Goal: Register for event/course

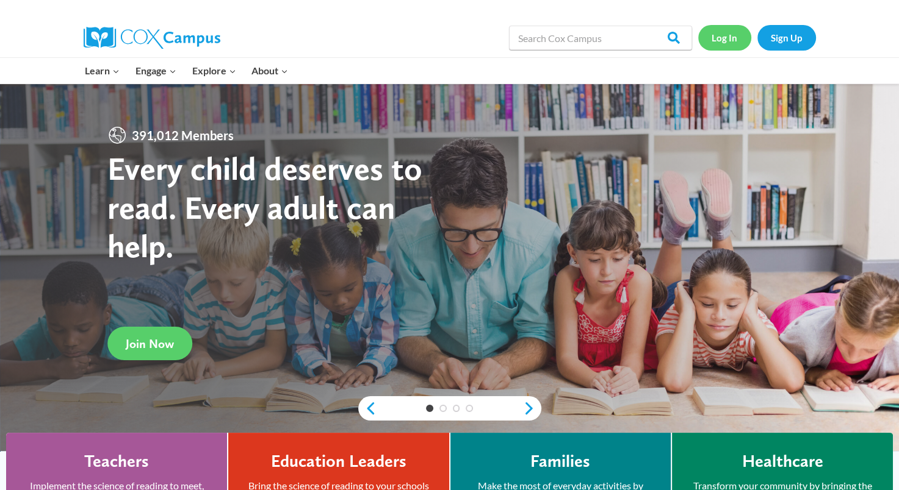
click at [718, 39] on link "Log In" at bounding box center [724, 37] width 53 height 25
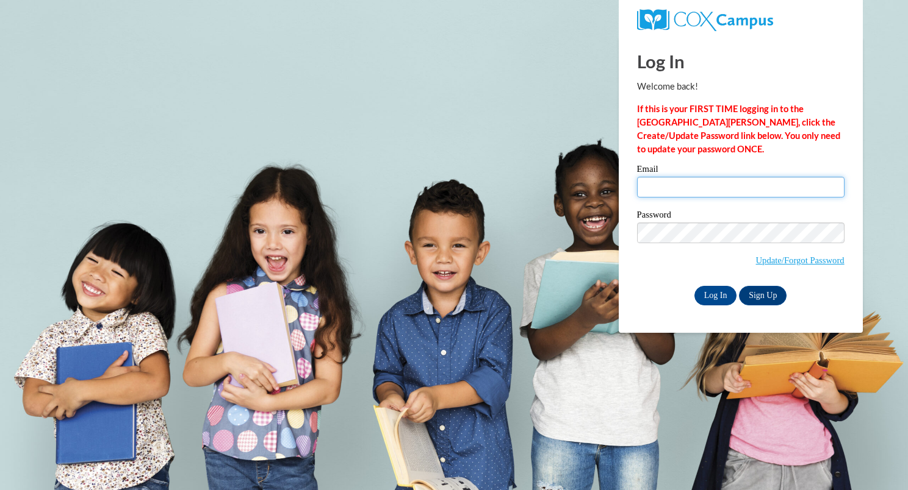
click at [667, 192] on input "Email" at bounding box center [740, 187] width 207 height 21
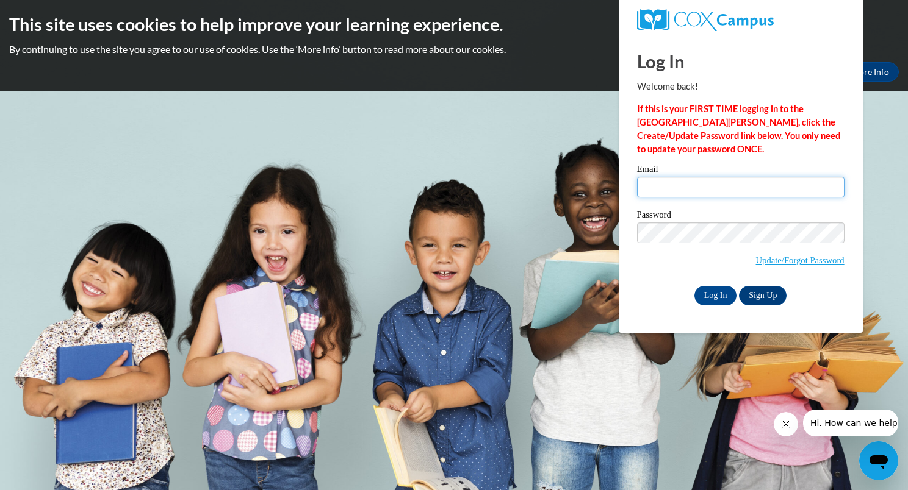
type input "sjohnson@jjsle.com"
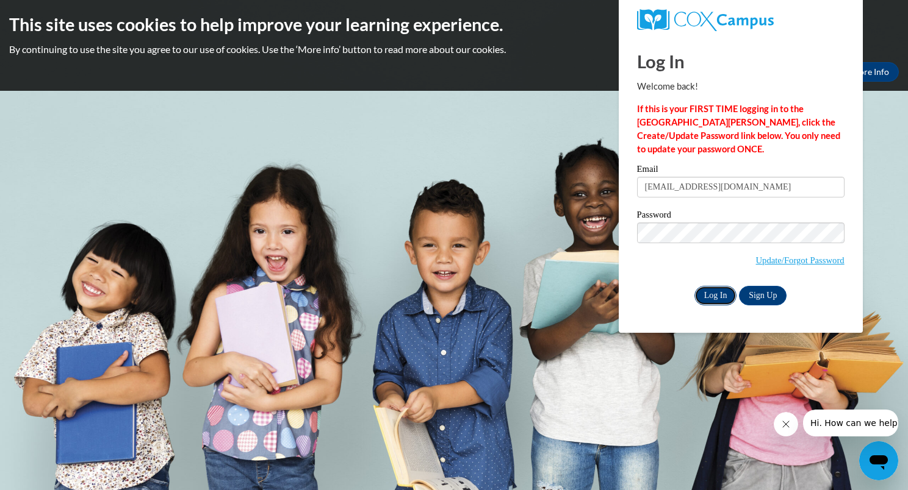
click at [718, 296] on input "Log In" at bounding box center [715, 296] width 43 height 20
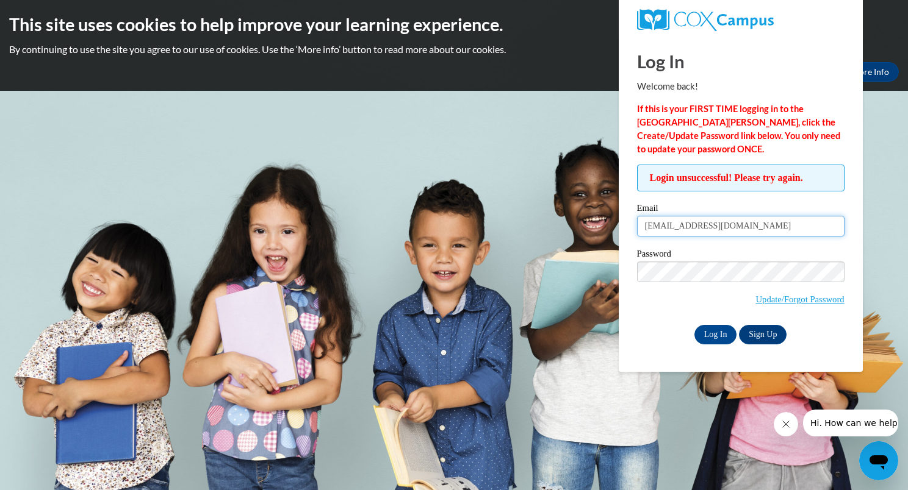
click at [725, 228] on input "sjohnson@jjsle.com" at bounding box center [740, 226] width 207 height 21
click at [746, 205] on label "Email" at bounding box center [740, 210] width 207 height 12
click at [746, 216] on input "sjohnson@jjsle.com" at bounding box center [740, 226] width 207 height 21
click at [677, 227] on input "sjohnson@jjsle.com" at bounding box center [740, 226] width 207 height 21
click at [666, 227] on input "sjohnso@jjsle.com" at bounding box center [740, 226] width 207 height 21
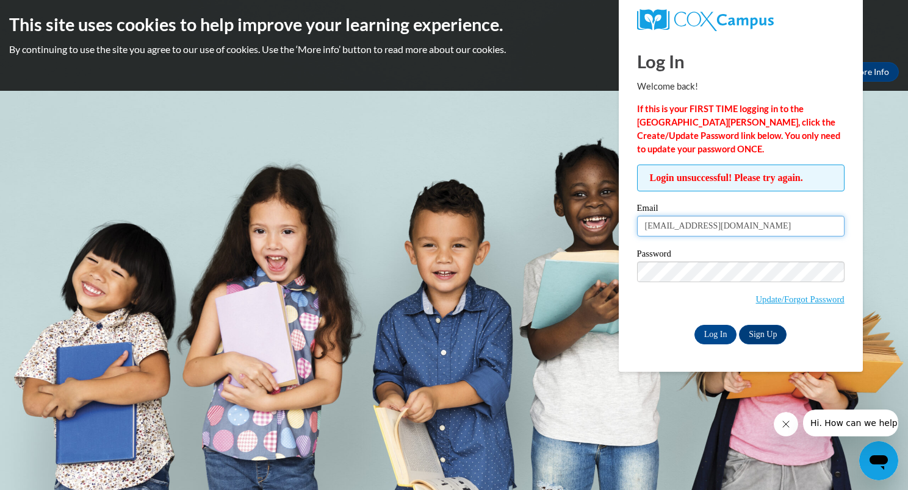
click at [669, 229] on input "sjohso@jjsle.com" at bounding box center [740, 226] width 207 height 21
type input "sjohson@jjsle.com"
click at [709, 332] on input "Log In" at bounding box center [715, 335] width 43 height 20
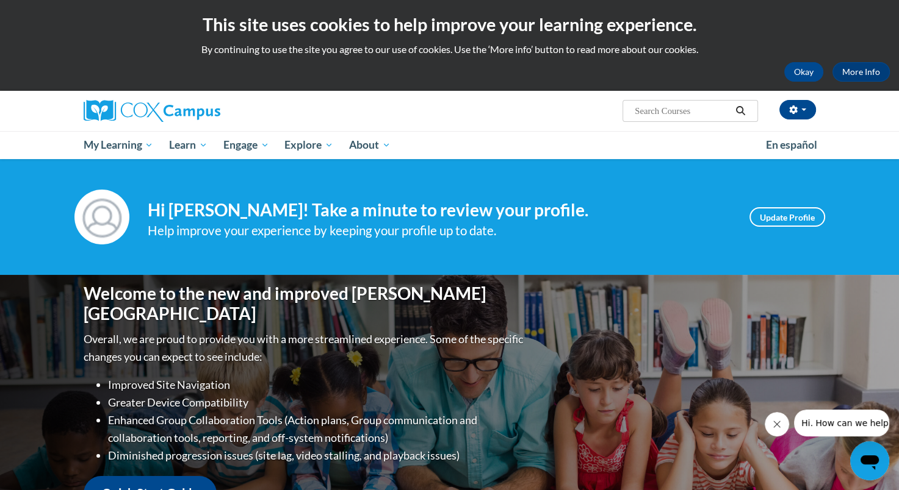
scroll to position [61, 0]
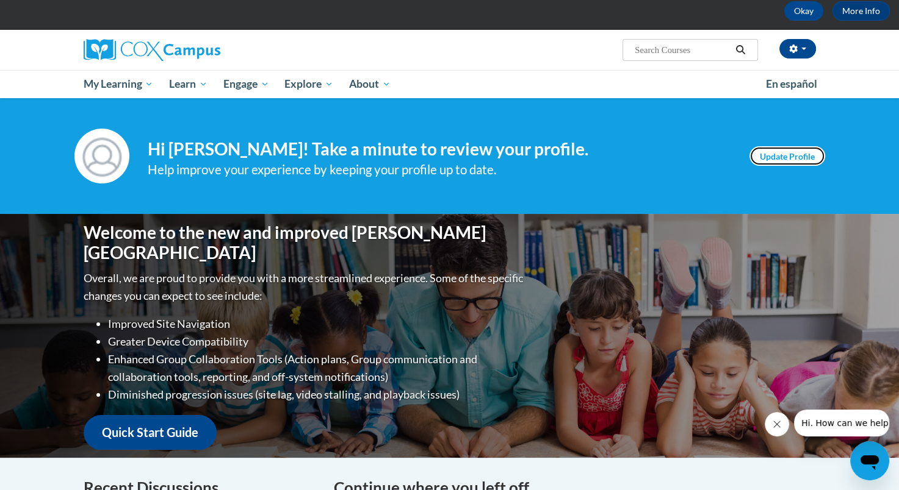
click at [757, 160] on link "Update Profile" at bounding box center [787, 156] width 76 height 20
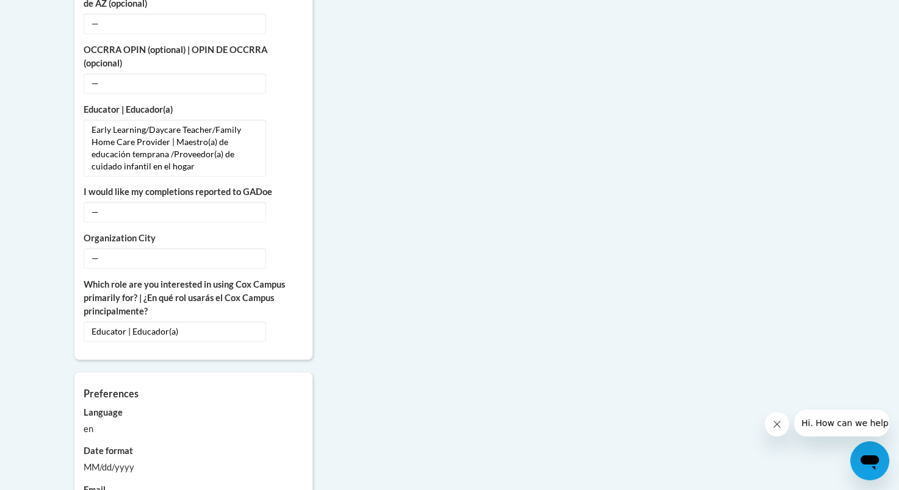
scroll to position [976, 0]
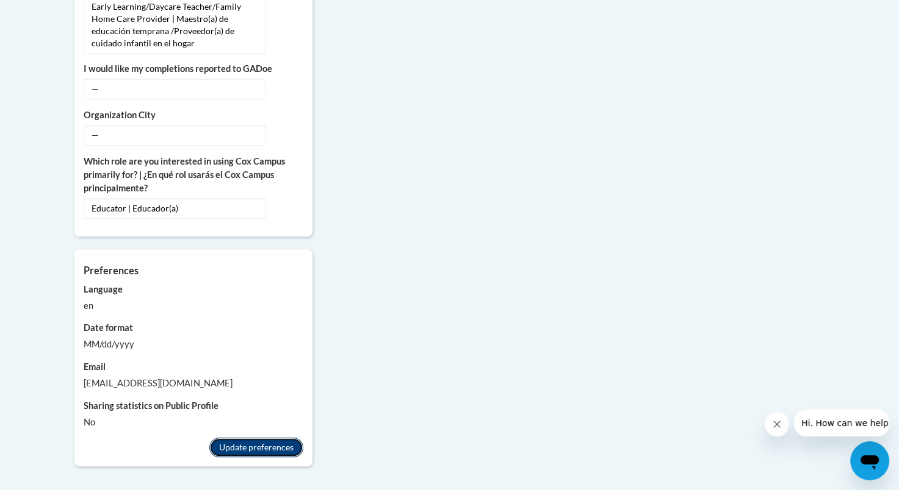
click at [223, 438] on button "Update preferences" at bounding box center [256, 448] width 94 height 20
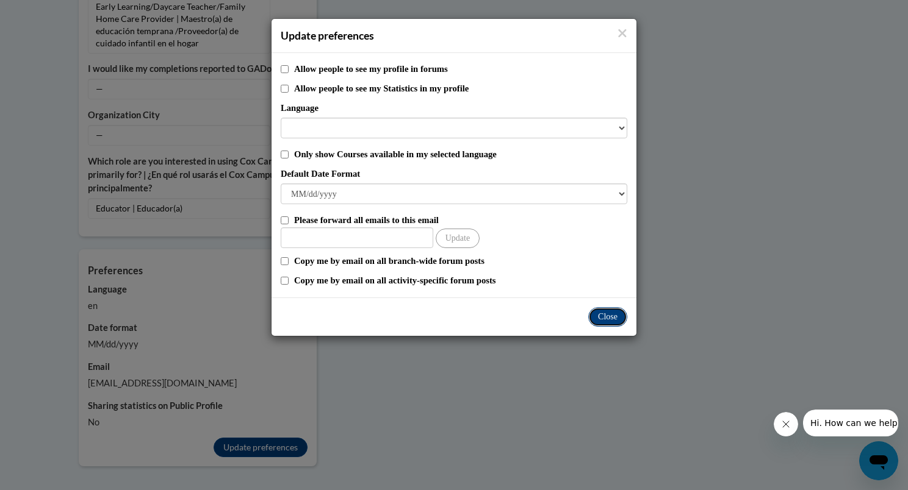
click at [619, 318] on button "Close" at bounding box center [607, 317] width 39 height 20
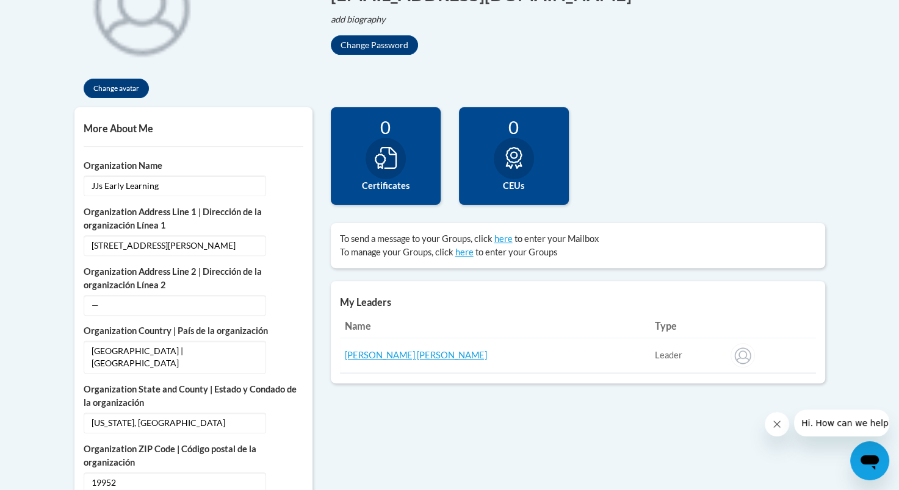
scroll to position [244, 0]
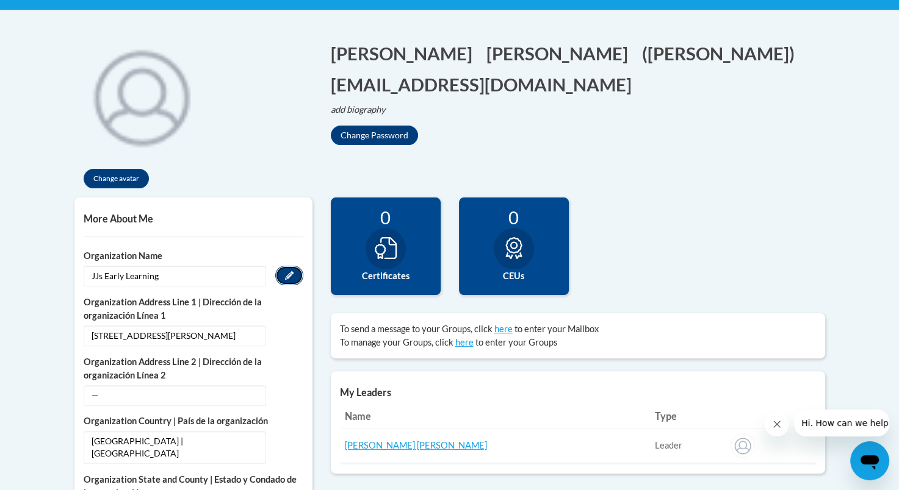
click at [290, 279] on icon "Custom profile fields" at bounding box center [289, 275] width 9 height 9
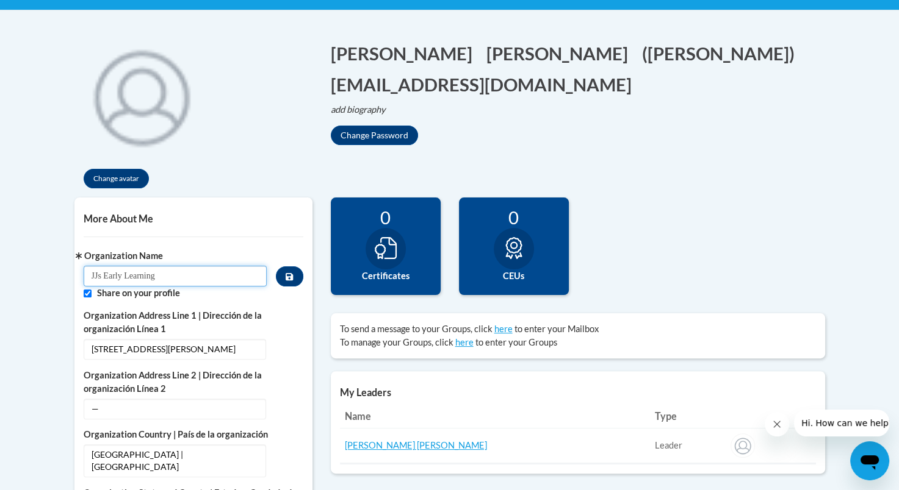
click at [197, 273] on input "JJs Early Learning" at bounding box center [176, 276] width 184 height 21
drag, startPoint x: 197, startPoint y: 273, endPoint x: 105, endPoint y: 280, distance: 92.4
click at [105, 280] on input "JJs Early Learning" at bounding box center [176, 276] width 184 height 21
type input "JJs Learning Experience"
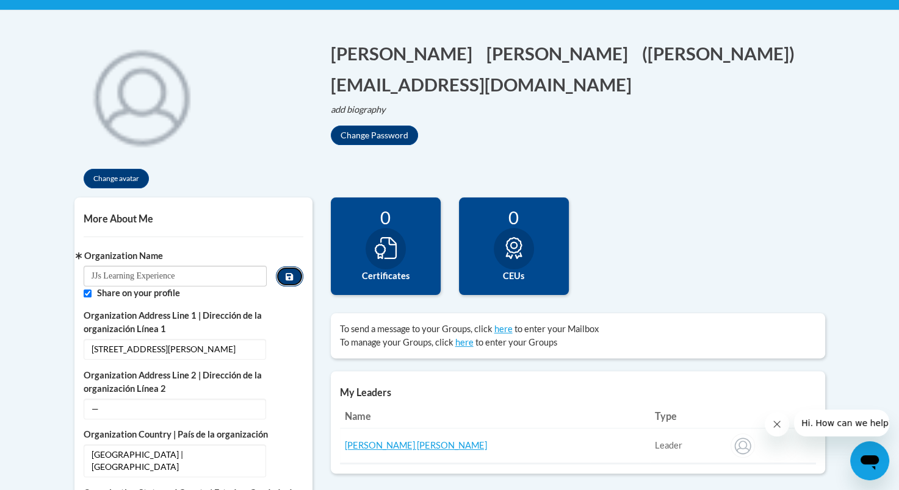
click at [282, 273] on button "Custom profile fields" at bounding box center [289, 277] width 27 height 20
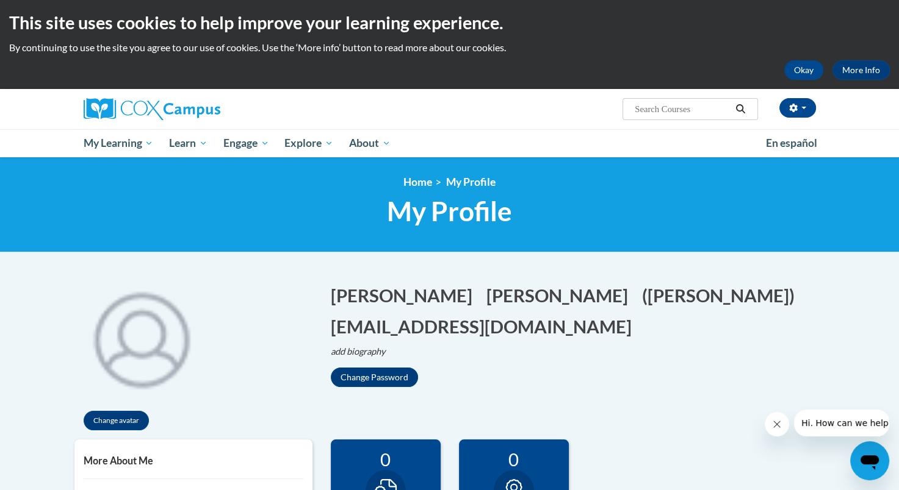
scroll to position [0, 0]
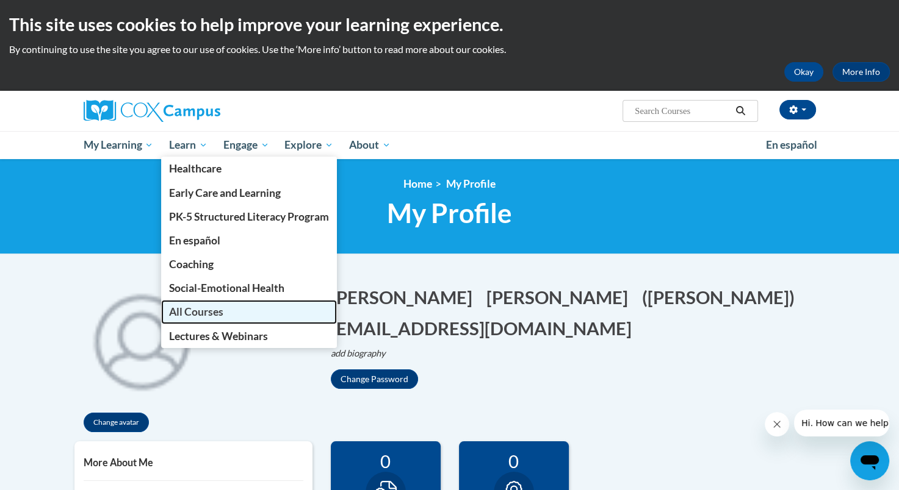
click at [190, 310] on span "All Courses" at bounding box center [196, 312] width 54 height 13
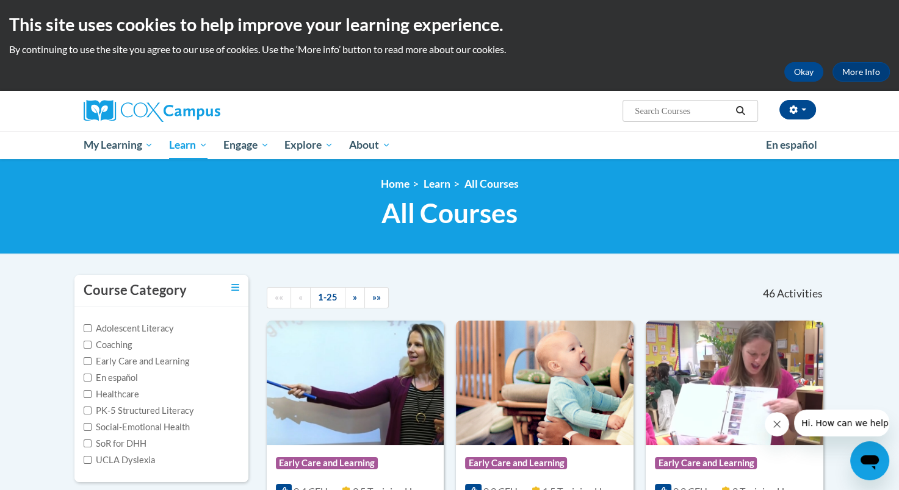
click at [712, 114] on input "Search..." at bounding box center [682, 111] width 98 height 15
type input "power of language"
click at [744, 110] on icon "Search" at bounding box center [739, 110] width 11 height 9
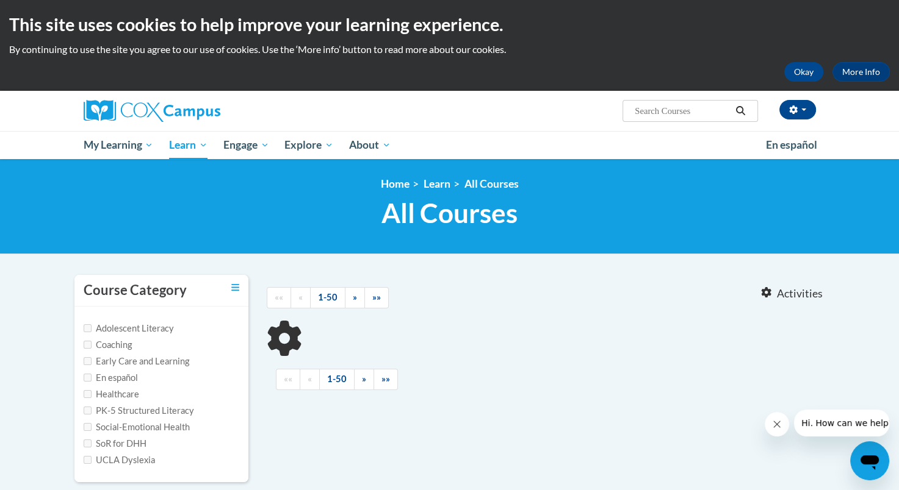
type input "power of language"
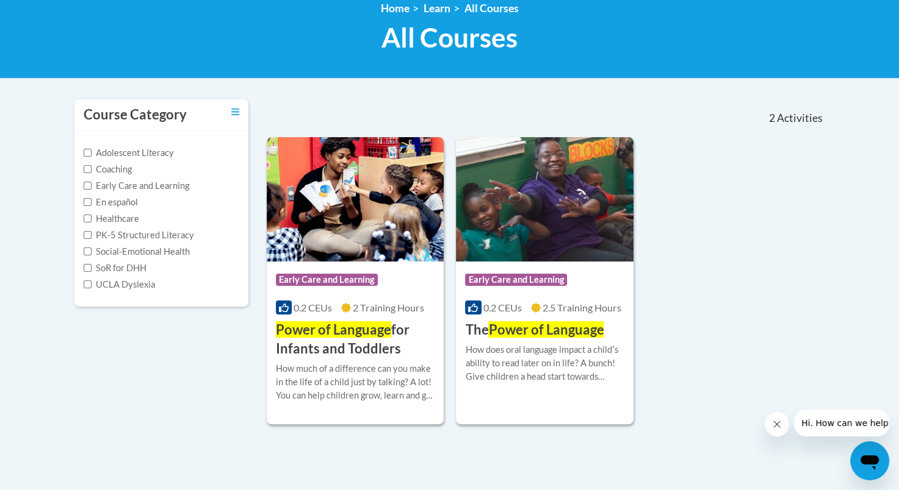
scroll to position [183, 0]
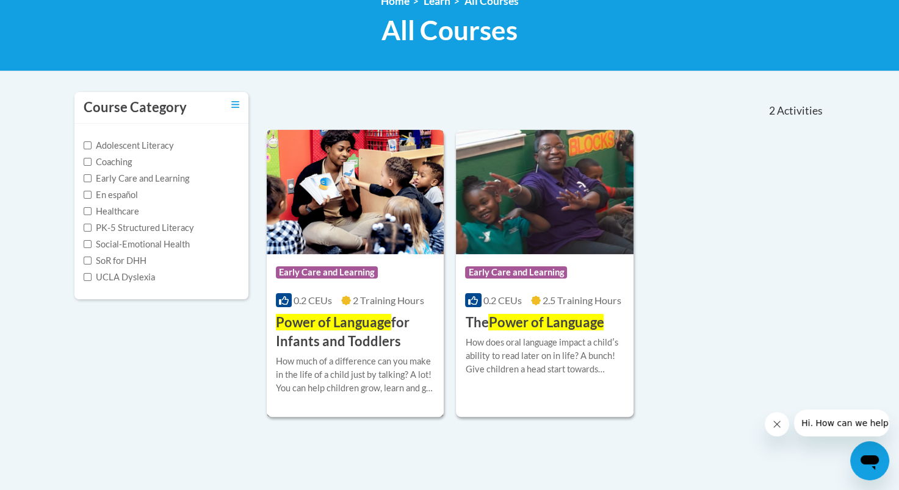
click at [376, 323] on span "Power of Language" at bounding box center [333, 322] width 115 height 16
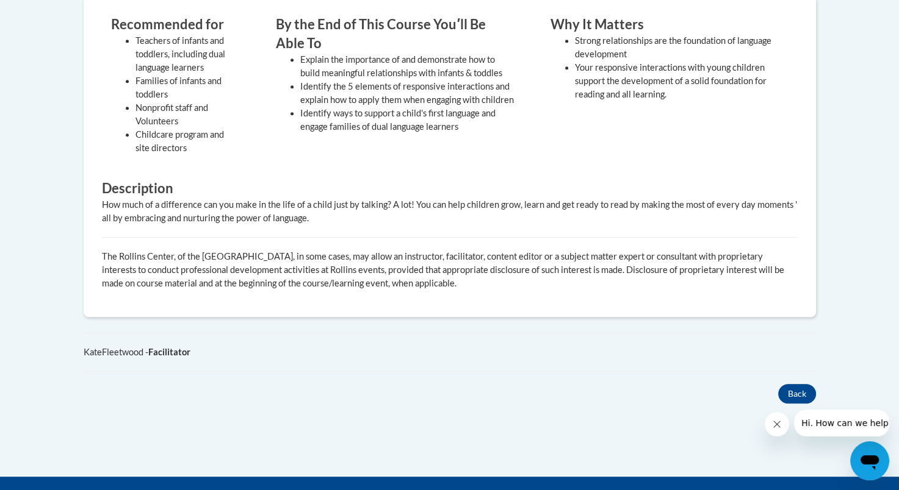
scroll to position [305, 0]
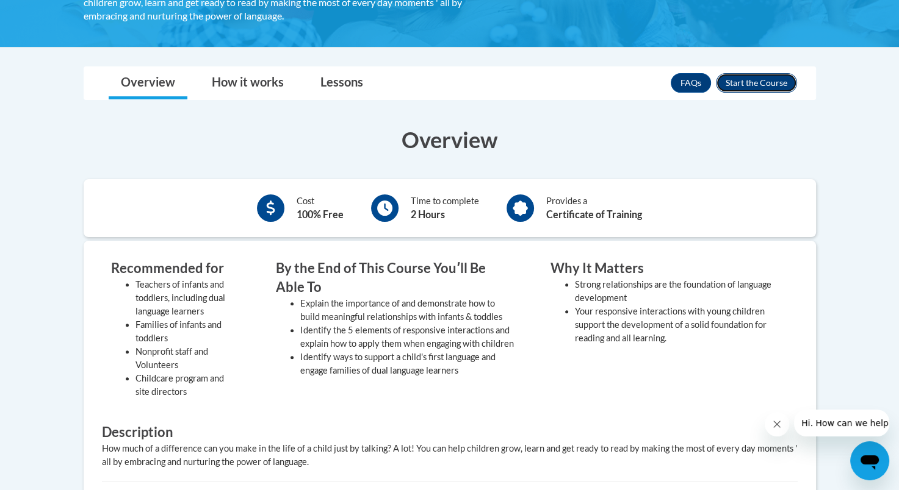
click at [754, 85] on button "Enroll" at bounding box center [756, 83] width 81 height 20
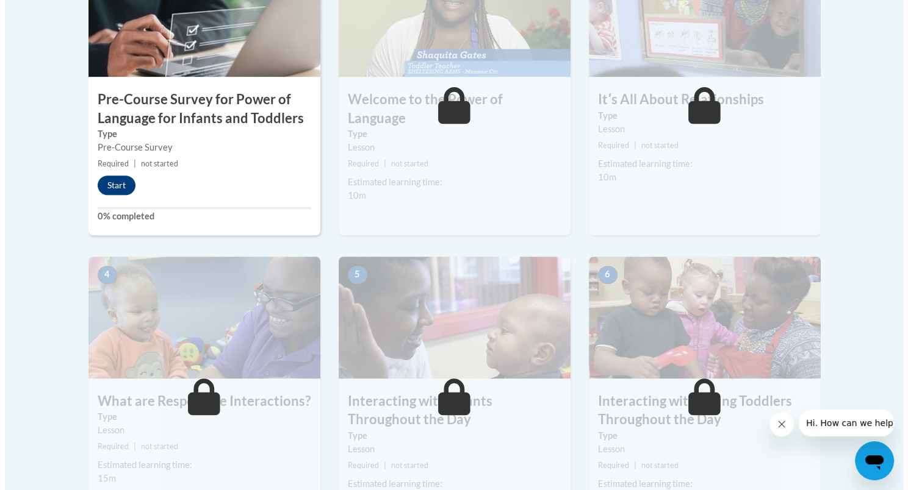
scroll to position [427, 0]
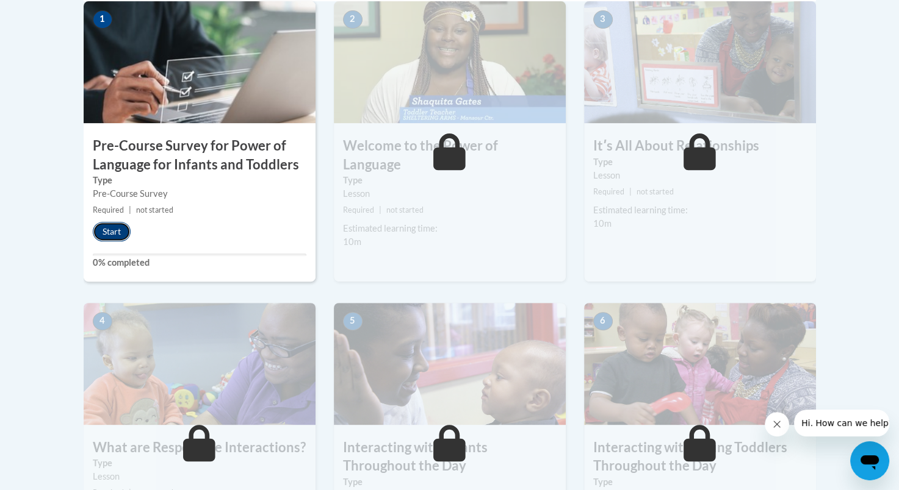
click at [119, 231] on button "Start" at bounding box center [112, 232] width 38 height 20
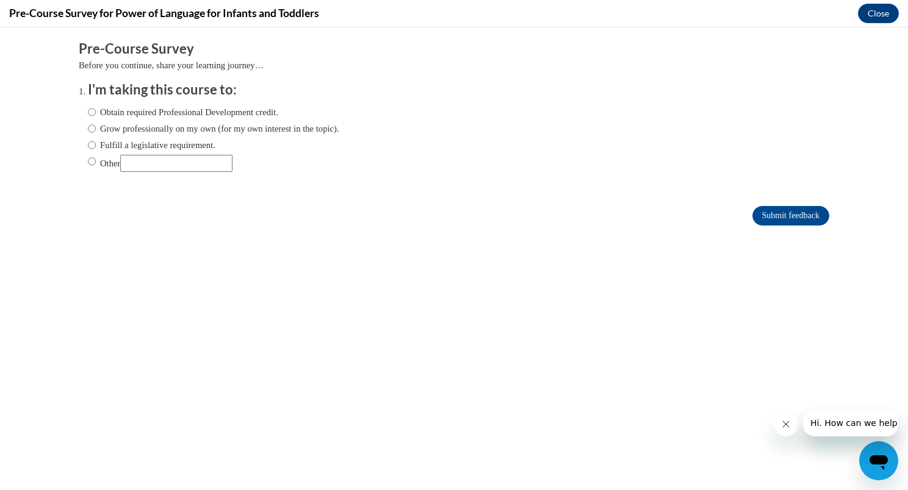
scroll to position [0, 0]
click at [88, 124] on input "Grow professionally on my own (for my own interest in the topic)." at bounding box center [92, 128] width 8 height 13
radio input "true"
click at [88, 114] on input "Obtain required Professional Development credit." at bounding box center [92, 112] width 8 height 13
radio input "true"
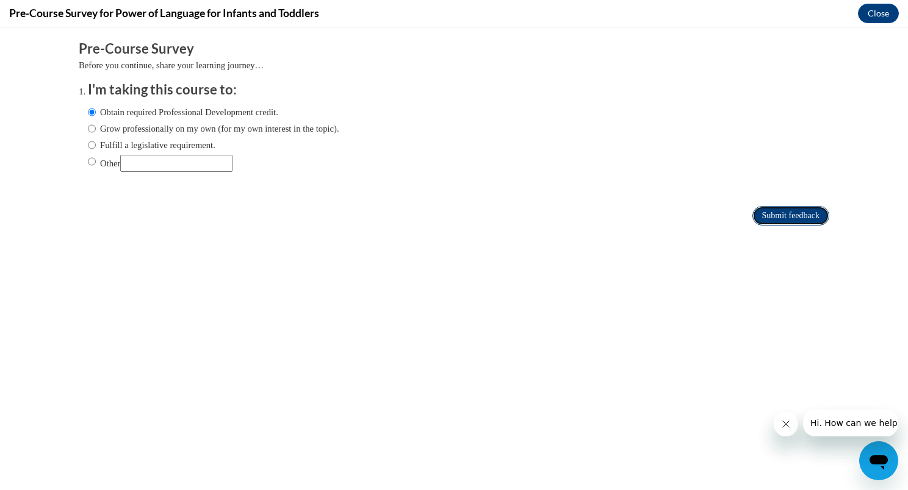
click at [775, 215] on input "Submit feedback" at bounding box center [790, 216] width 77 height 20
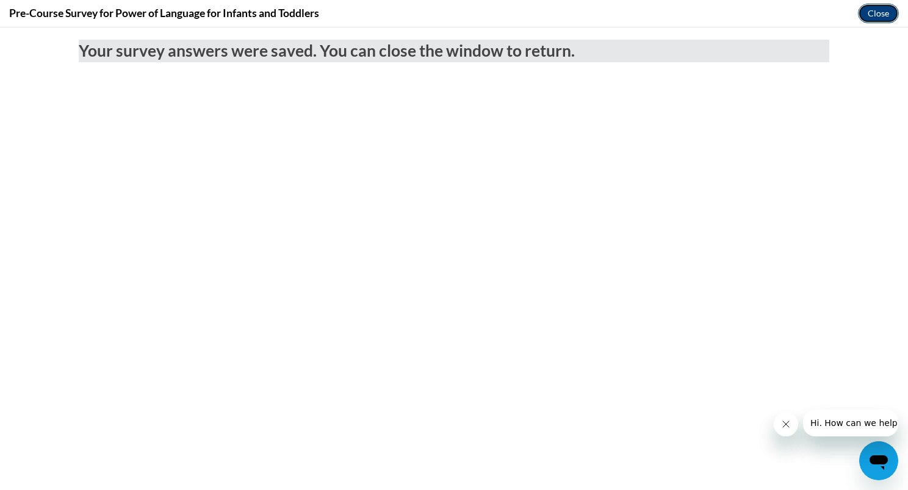
click at [882, 11] on button "Close" at bounding box center [878, 14] width 41 height 20
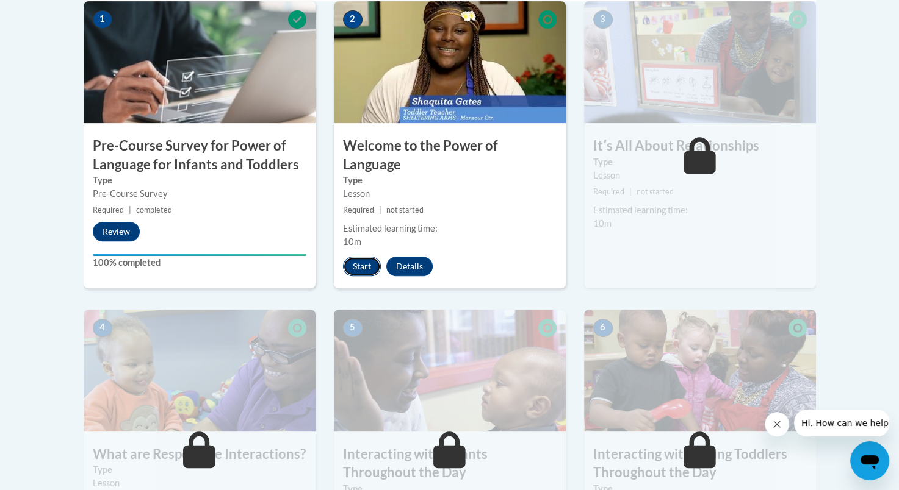
click at [366, 257] on button "Start" at bounding box center [362, 267] width 38 height 20
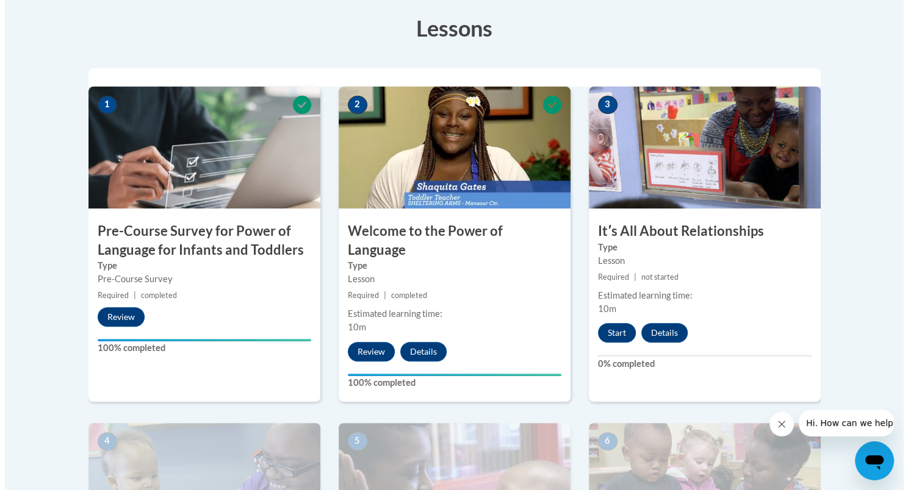
scroll to position [305, 0]
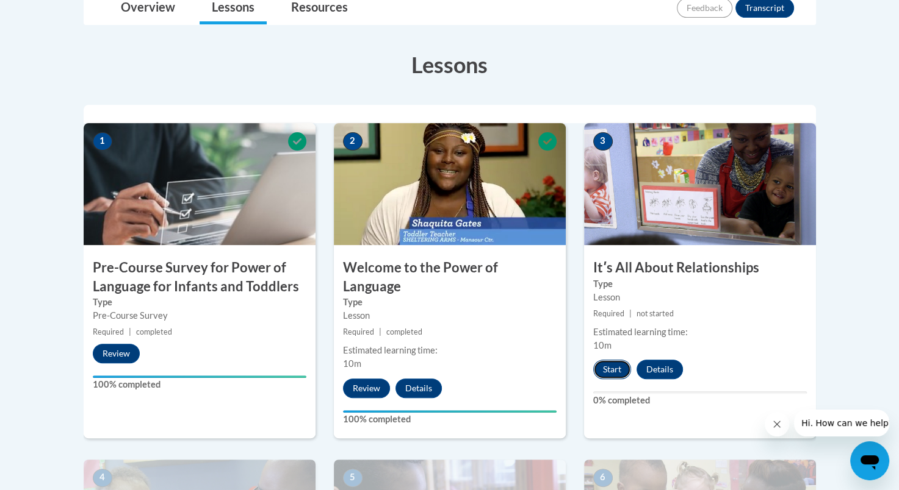
click at [617, 368] on button "Start" at bounding box center [612, 370] width 38 height 20
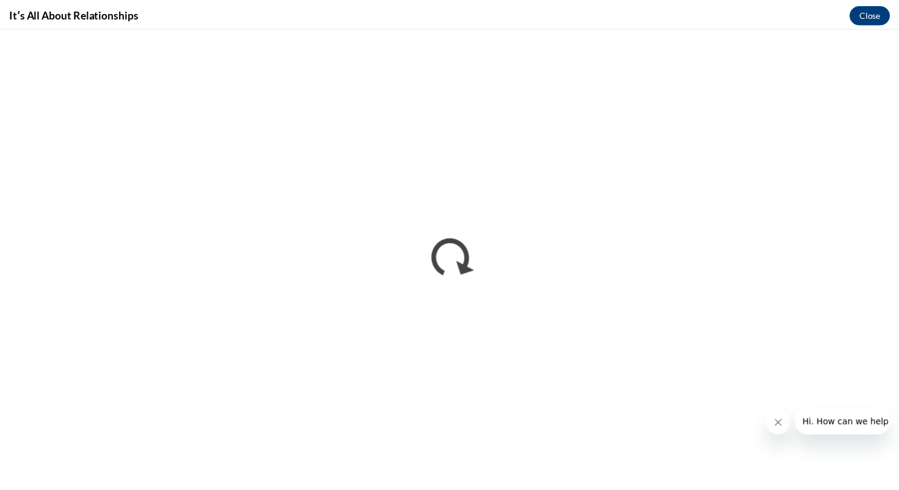
scroll to position [0, 0]
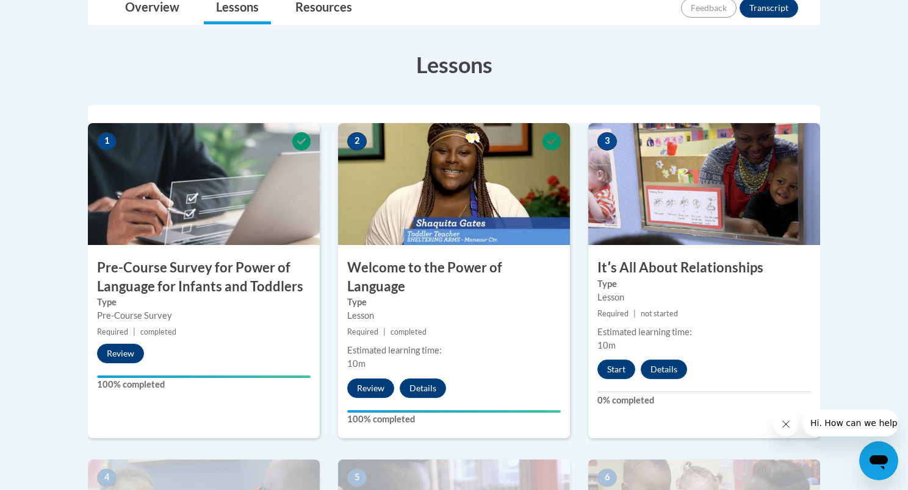
click at [866, 17] on div at bounding box center [454, 245] width 908 height 490
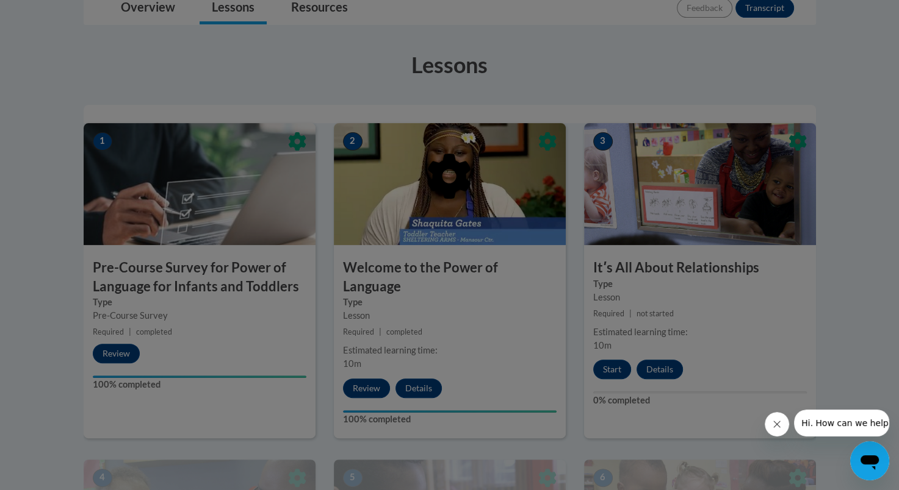
scroll to position [345, 0]
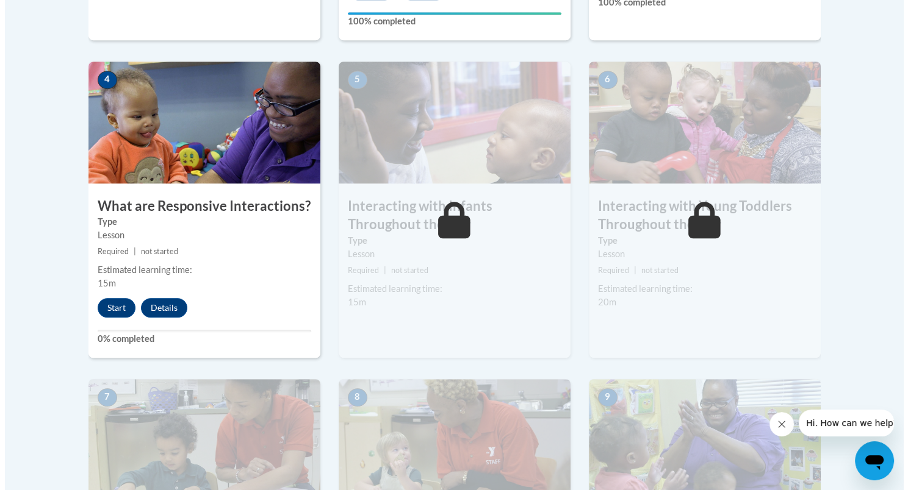
scroll to position [732, 0]
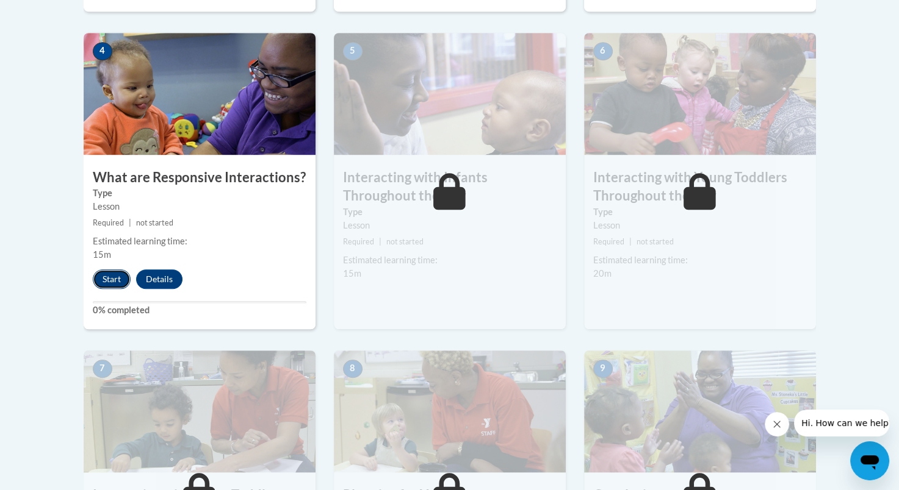
click at [115, 270] on button "Start" at bounding box center [112, 280] width 38 height 20
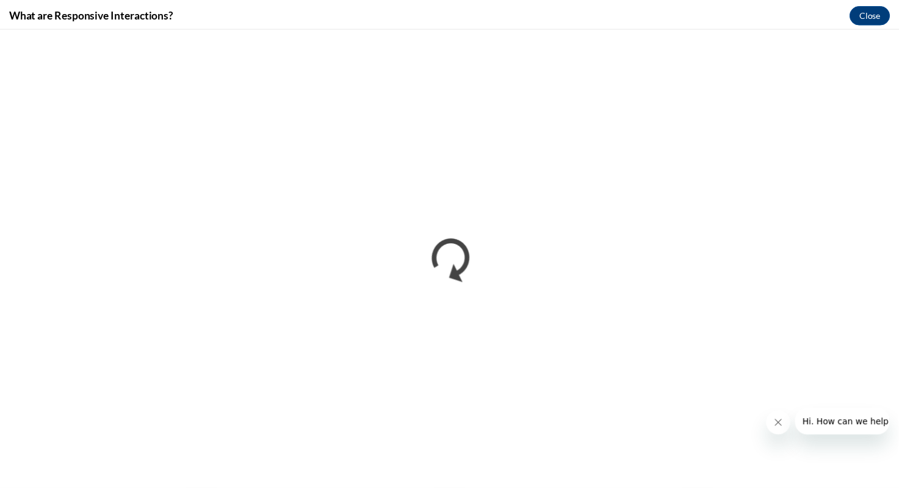
scroll to position [0, 0]
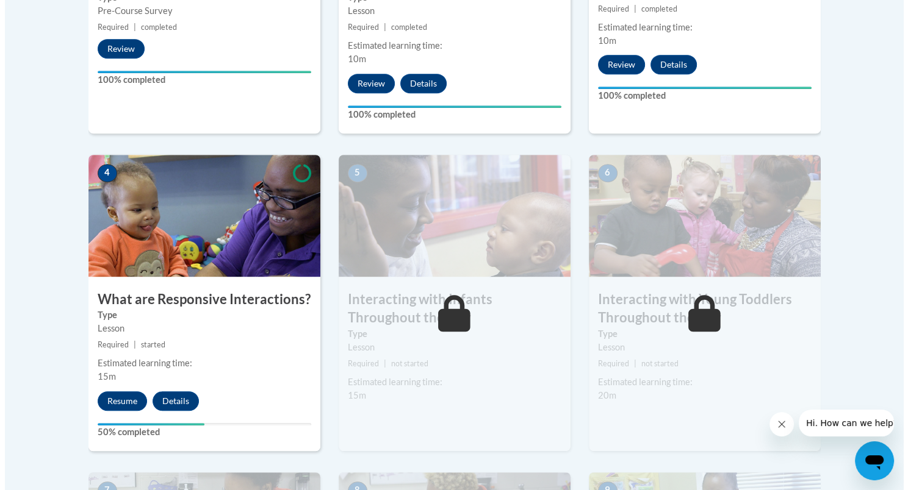
scroll to position [671, 0]
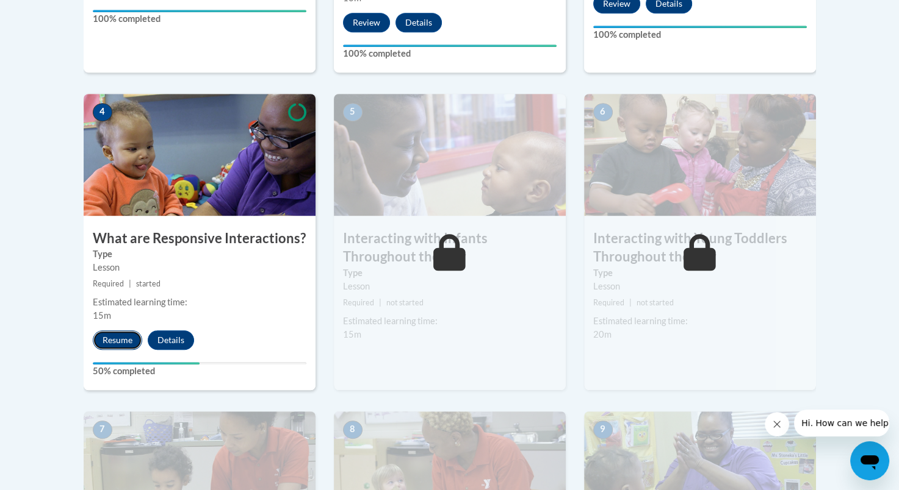
click at [116, 331] on button "Resume" at bounding box center [117, 341] width 49 height 20
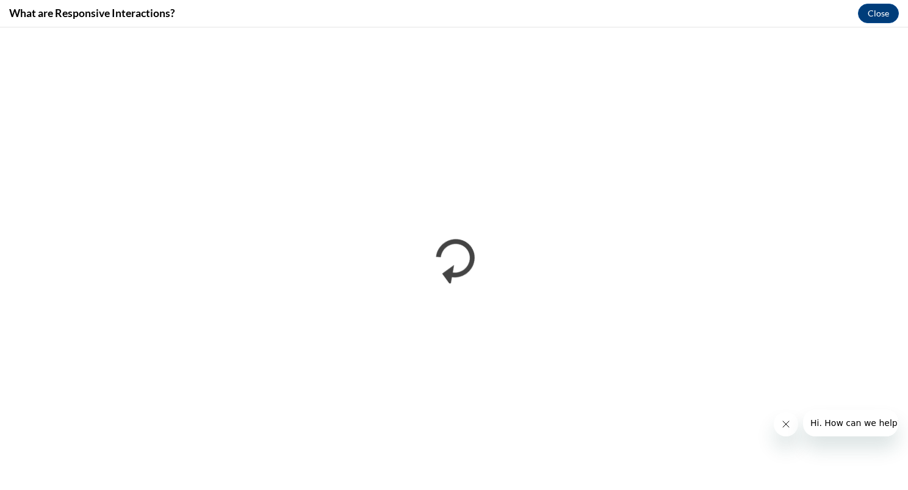
scroll to position [0, 0]
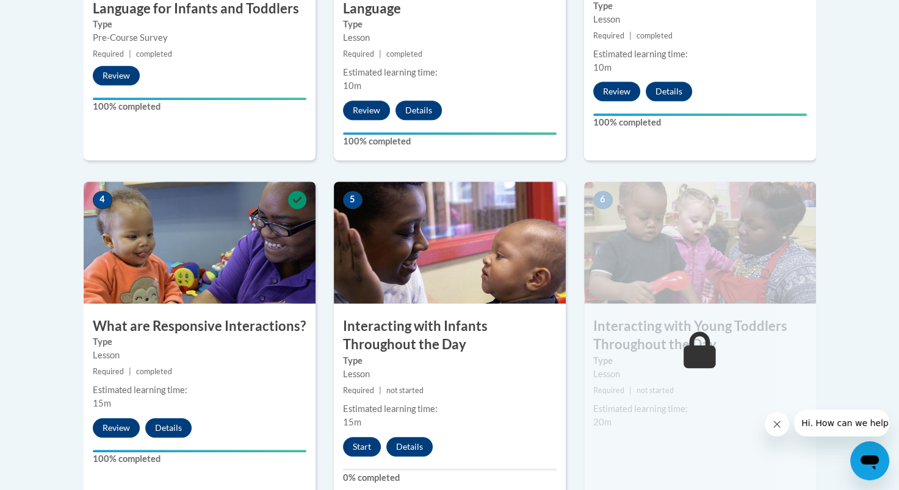
scroll to position [427, 0]
